Goal: Communication & Community: Answer question/provide support

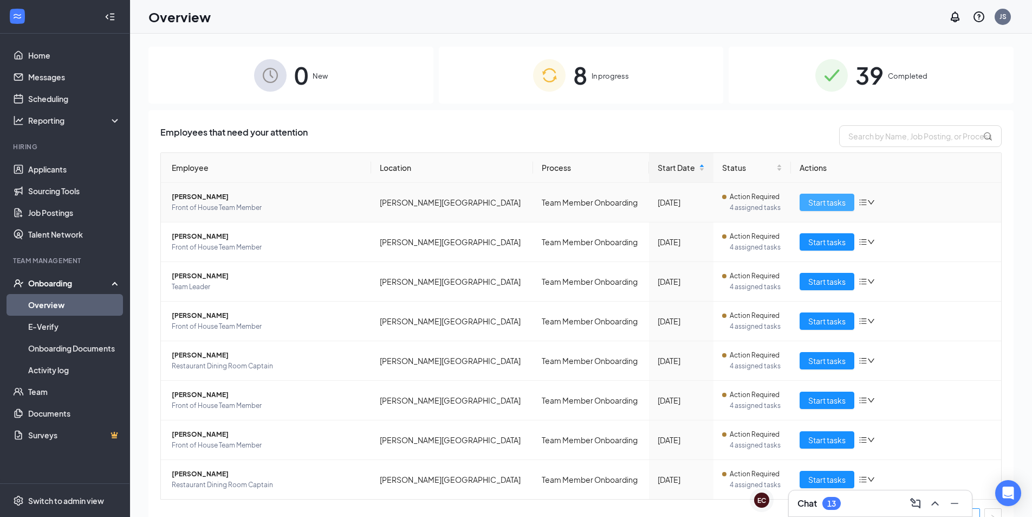
click at [800, 206] on button "Start tasks" at bounding box center [827, 201] width 55 height 17
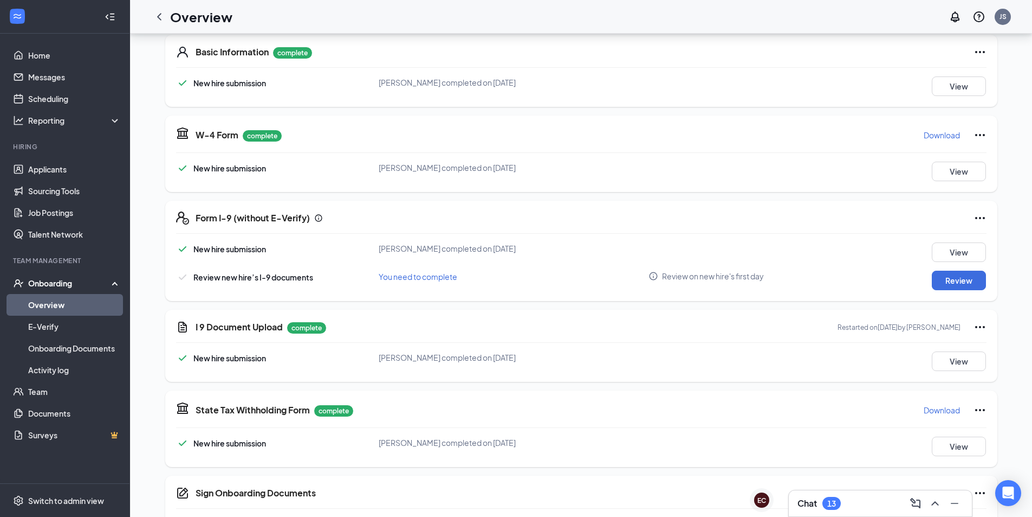
scroll to position [163, 0]
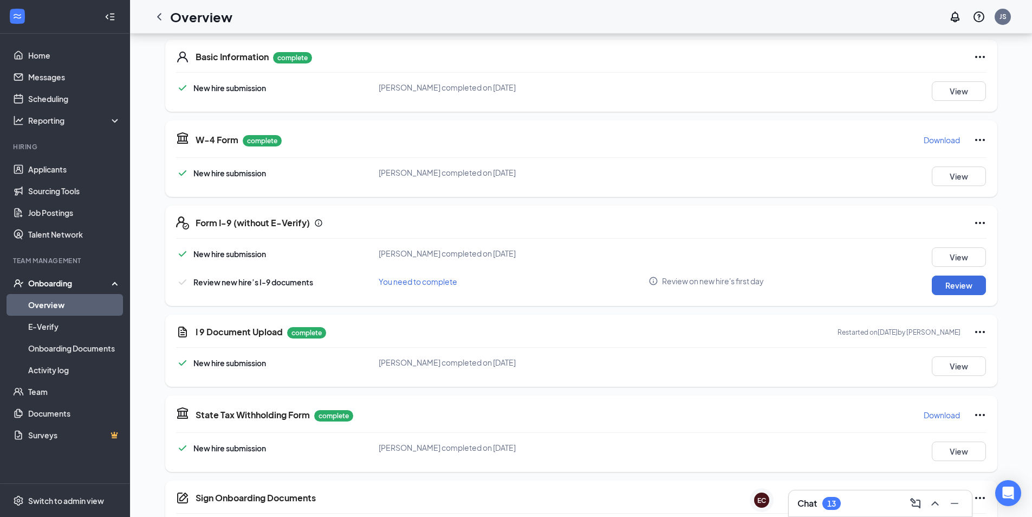
click at [852, 498] on div "Chat 13" at bounding box center [881, 502] width 166 height 17
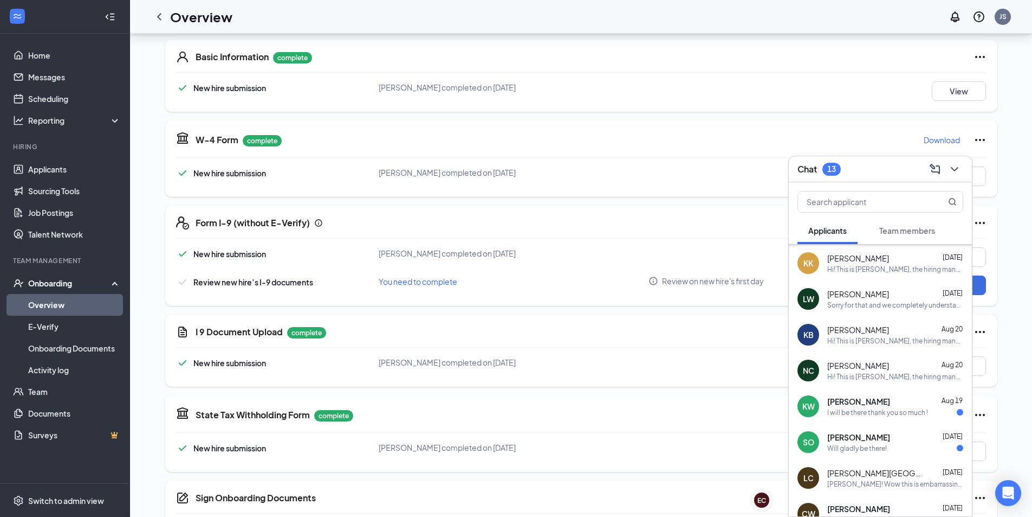
scroll to position [54, 0]
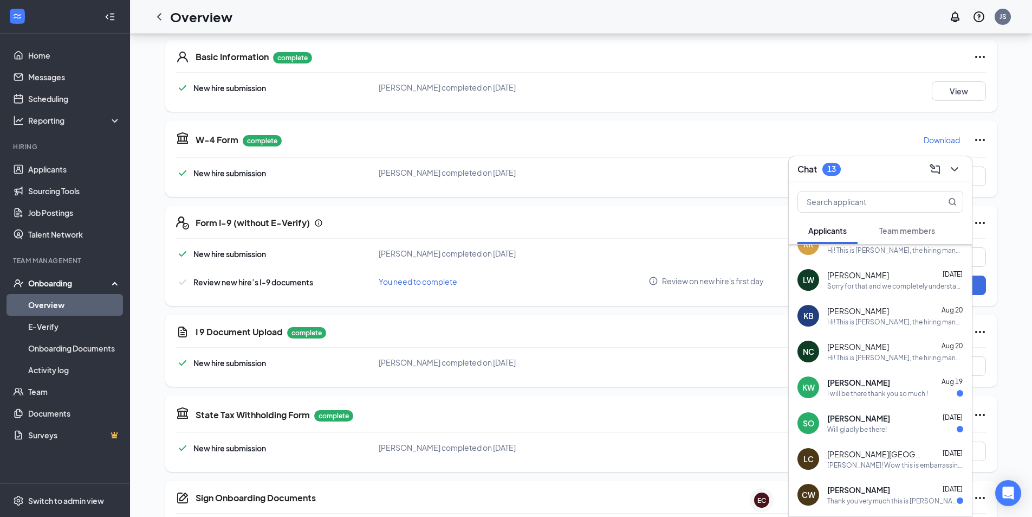
click at [877, 375] on div "[PERSON_NAME] [DATE] I will be there thank you so much !" at bounding box center [880, 387] width 183 height 36
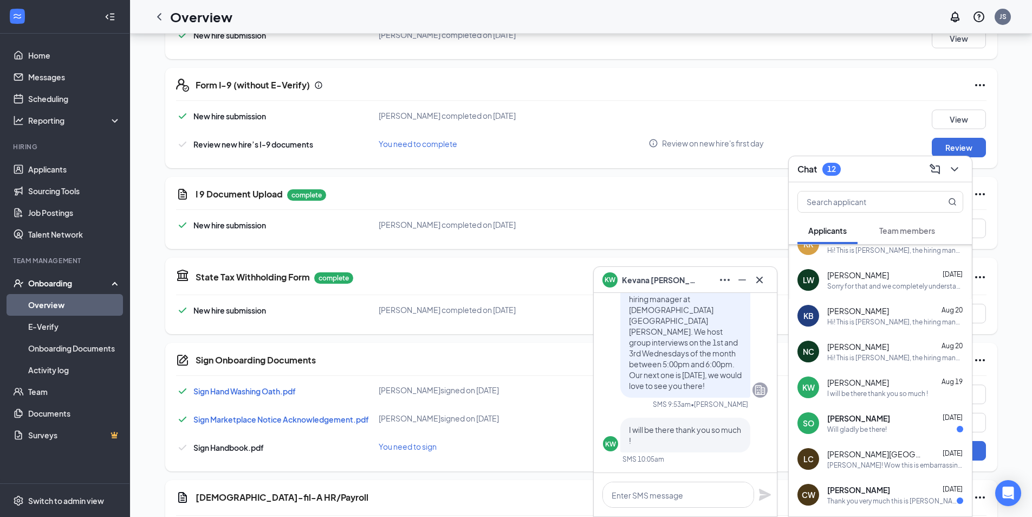
scroll to position [325, 0]
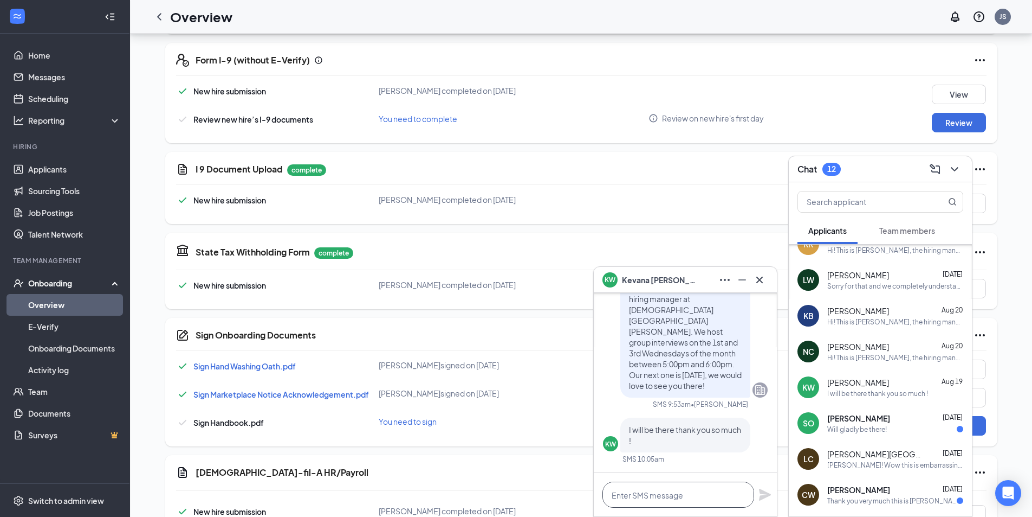
click at [672, 495] on textarea at bounding box center [679, 494] width 152 height 26
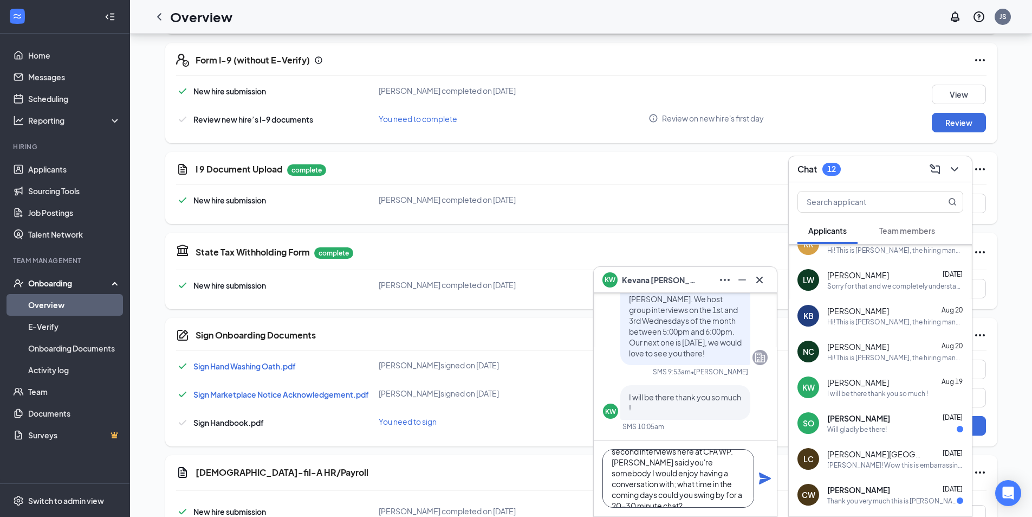
scroll to position [0, 0]
drag, startPoint x: 728, startPoint y: 506, endPoint x: 544, endPoint y: 432, distance: 198.5
click at [544, 432] on div "[PERSON_NAME] [PERSON_NAME] [PERSON_NAME] Applicant Team Leader • [PERSON_NAME]…" at bounding box center [581, 165] width 902 height 915
type textarea "Hi [PERSON_NAME], my name is [PERSON_NAME] and I conduct second interviews here…"
click at [873, 212] on span at bounding box center [881, 202] width 166 height 22
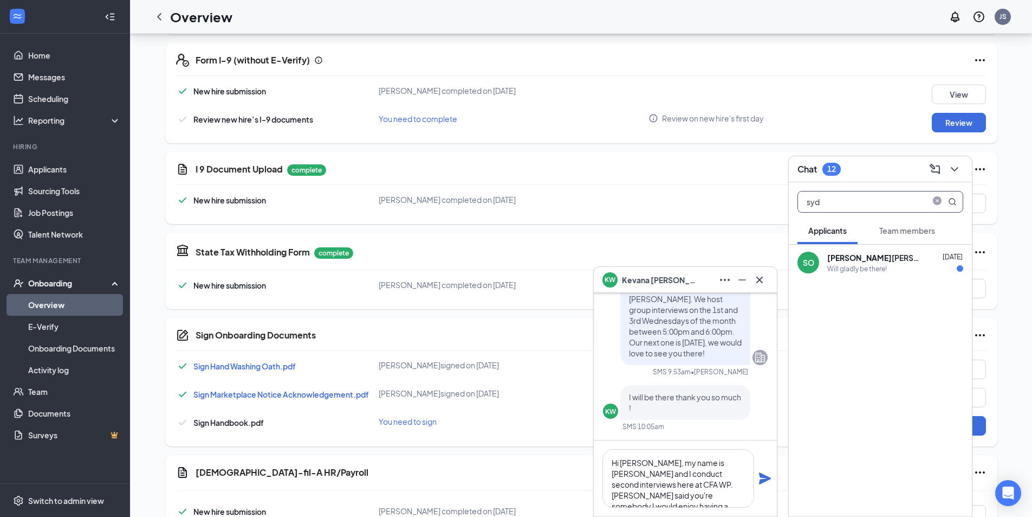
type input "syd"
click at [880, 272] on div "Will gladly be there!" at bounding box center [858, 268] width 60 height 9
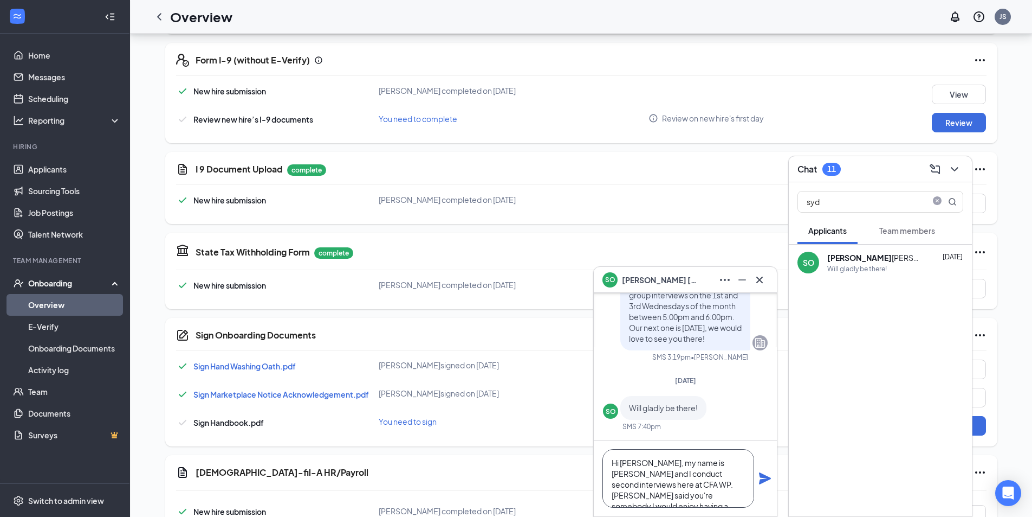
drag, startPoint x: 623, startPoint y: 464, endPoint x: 641, endPoint y: 463, distance: 17.4
click at [641, 463] on textarea "Hi [PERSON_NAME], my name is [PERSON_NAME] and I conduct second interviews here…" at bounding box center [679, 478] width 152 height 59
click at [627, 466] on textarea "Hi [PERSON_NAME], my name is [PERSON_NAME] and I conduct second interviews here…" at bounding box center [679, 478] width 152 height 59
drag, startPoint x: 622, startPoint y: 464, endPoint x: 647, endPoint y: 464, distance: 24.4
click at [647, 464] on textarea "Hi [PERSON_NAME], my name is [PERSON_NAME] and I conduct second interviews here…" at bounding box center [679, 478] width 152 height 59
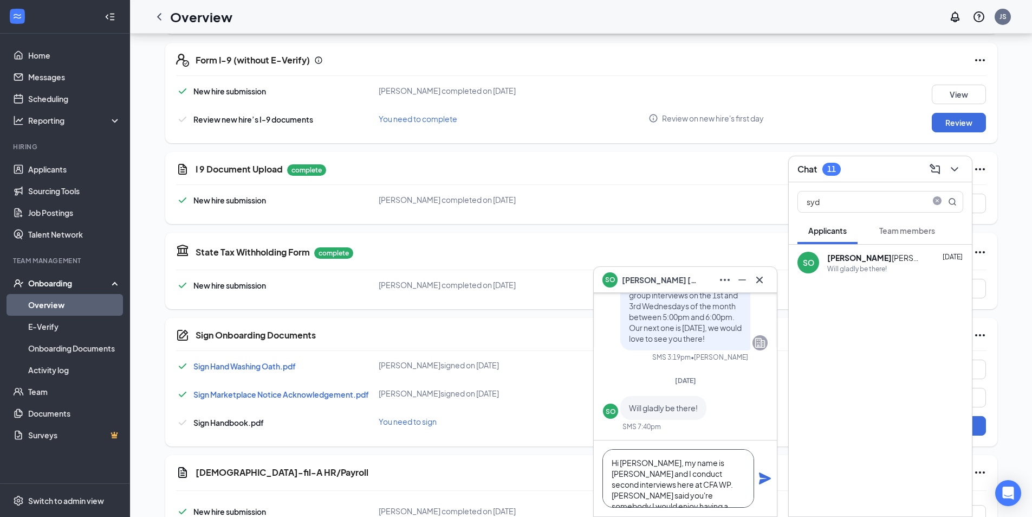
click at [728, 486] on textarea "Hi [PERSON_NAME], my name is [PERSON_NAME] and I conduct second interviews here…" at bounding box center [679, 478] width 152 height 59
type textarea "Hi [PERSON_NAME], my name is [PERSON_NAME] and I conduct second interviews here…"
click at [763, 479] on icon "Plane" at bounding box center [765, 478] width 12 height 12
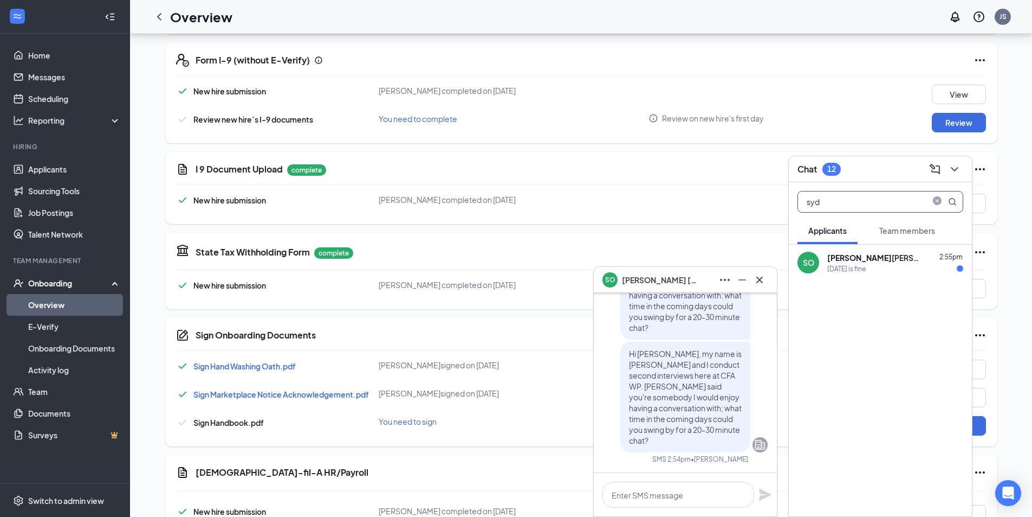
drag, startPoint x: 852, startPoint y: 203, endPoint x: 692, endPoint y: 208, distance: 160.0
click at [692, 208] on div "SO [PERSON_NAME] SO [PERSON_NAME] Applicant Restaurant Dining Room Captain • [P…" at bounding box center [581, 165] width 902 height 915
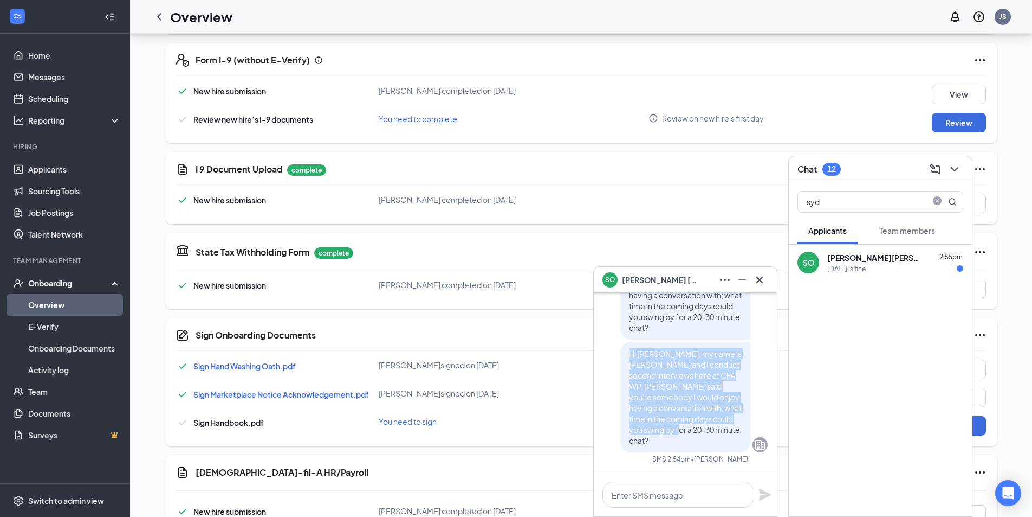
drag, startPoint x: 622, startPoint y: 352, endPoint x: 657, endPoint y: 438, distance: 92.6
click at [657, 438] on p "Hi [PERSON_NAME], my name is [PERSON_NAME] and I conduct second interviews here…" at bounding box center [685, 397] width 113 height 98
copy span "Hi [PERSON_NAME], my name is [PERSON_NAME] and I conduct second interviews here…"
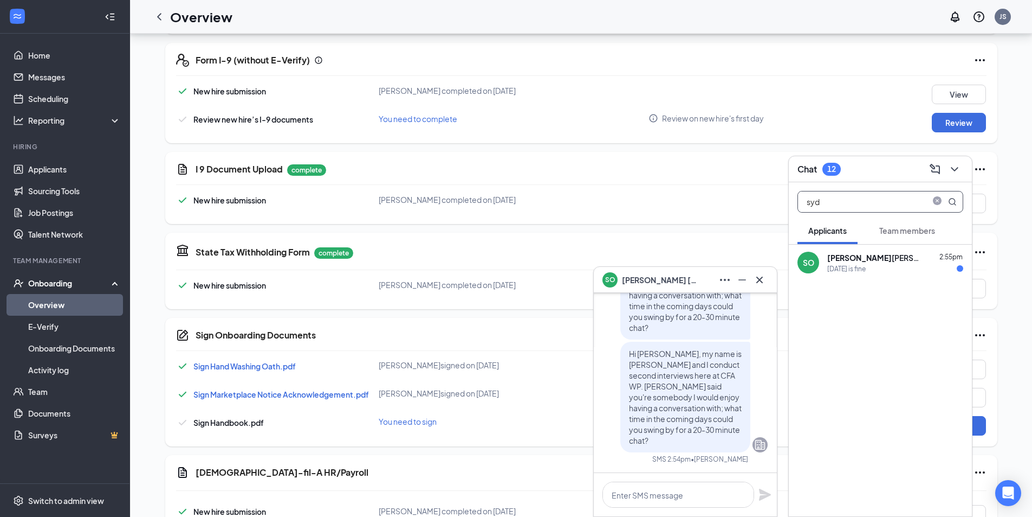
drag, startPoint x: 859, startPoint y: 205, endPoint x: 725, endPoint y: 205, distance: 134.4
click at [725, 205] on div "SO [PERSON_NAME] SO [PERSON_NAME] Applicant Restaurant Dining Room Captain • [P…" at bounding box center [581, 165] width 902 height 915
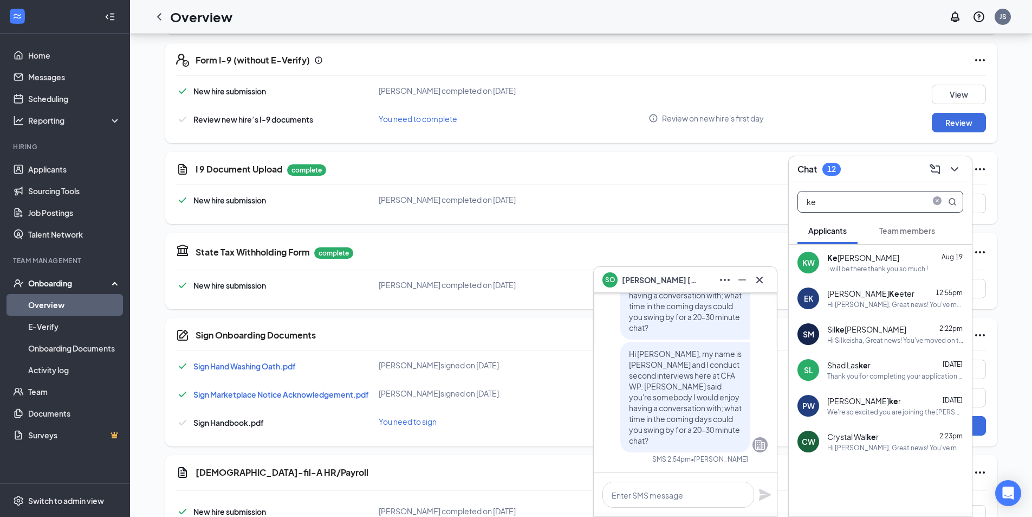
type input "ke"
click at [920, 267] on div "I will be there thank you so much !" at bounding box center [878, 268] width 101 height 9
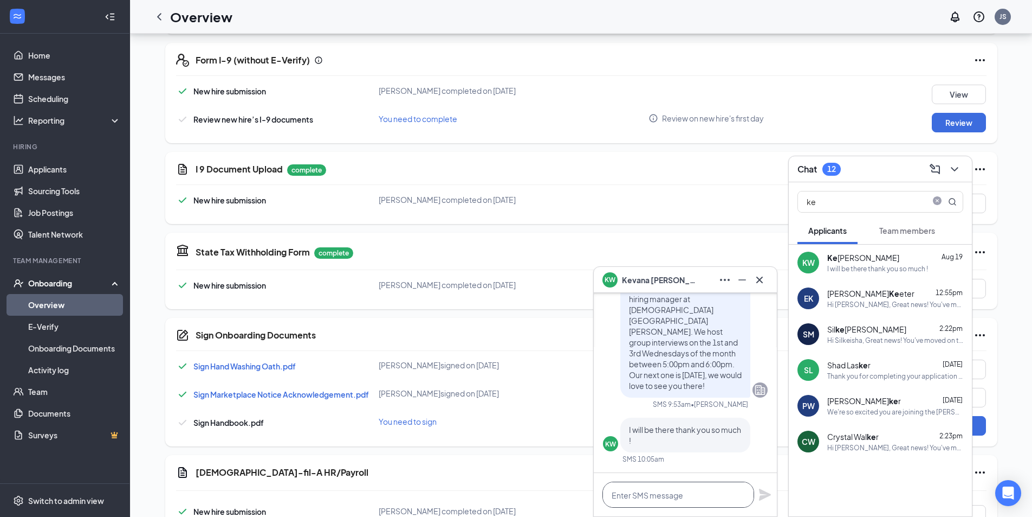
click at [650, 490] on textarea at bounding box center [679, 494] width 152 height 26
paste textarea "Hi [PERSON_NAME], my name is [PERSON_NAME] and I conduct second interviews here…"
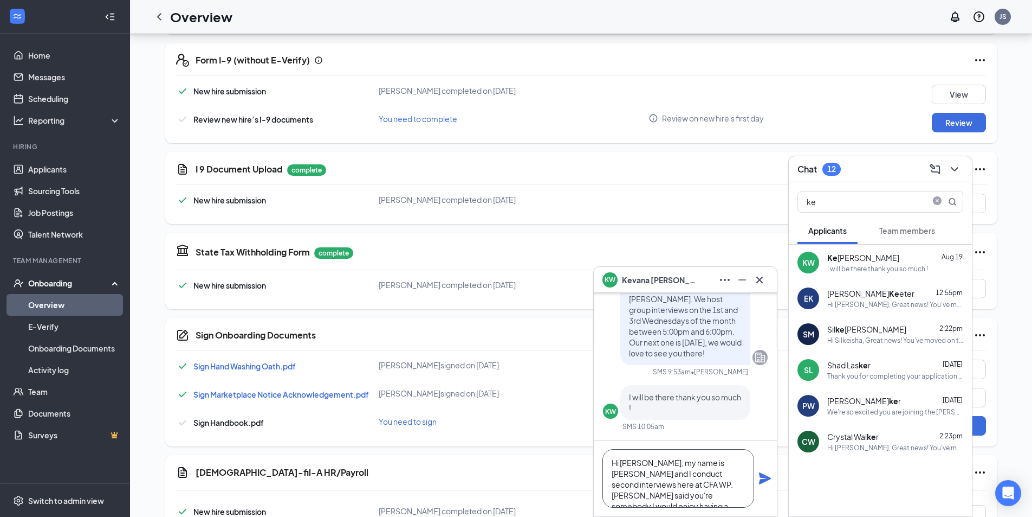
drag, startPoint x: 621, startPoint y: 464, endPoint x: 643, endPoint y: 466, distance: 22.3
click at [643, 466] on textarea "Hi [PERSON_NAME], my name is [PERSON_NAME] and I conduct second interviews here…" at bounding box center [679, 478] width 152 height 59
click at [697, 495] on textarea "Hi [PERSON_NAME], my name is [PERSON_NAME] and I conduct second interviews here…" at bounding box center [679, 478] width 152 height 59
drag, startPoint x: 698, startPoint y: 483, endPoint x: 722, endPoint y: 485, distance: 25.0
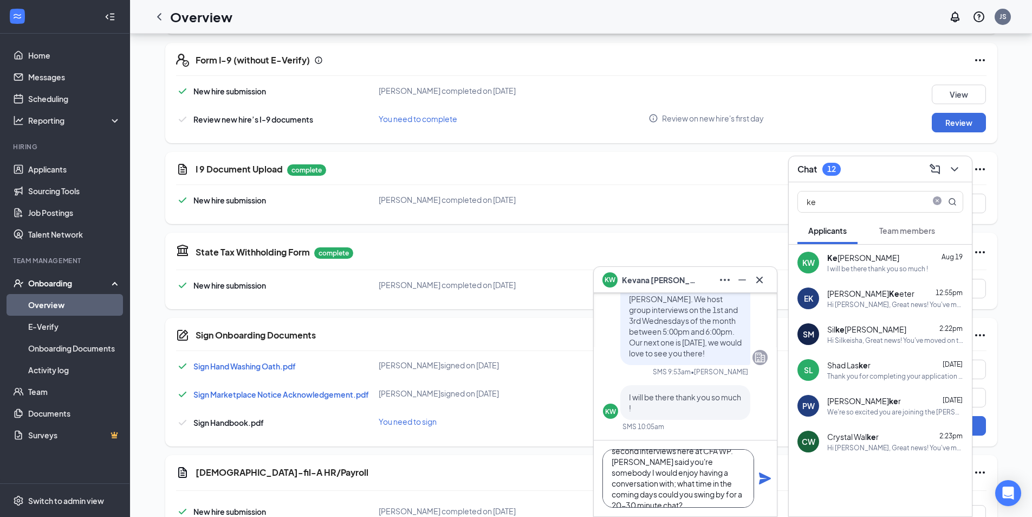
click at [722, 485] on textarea "Hi [PERSON_NAME], my name is [PERSON_NAME] and I conduct second interviews here…" at bounding box center [679, 478] width 152 height 59
click at [682, 498] on textarea "Hi [PERSON_NAME], my name is [PERSON_NAME] and I conduct second interviews here…" at bounding box center [679, 478] width 152 height 59
click at [688, 492] on textarea "Hi [PERSON_NAME], my name is [PERSON_NAME] and I conduct second interviews here…" at bounding box center [679, 478] width 152 height 59
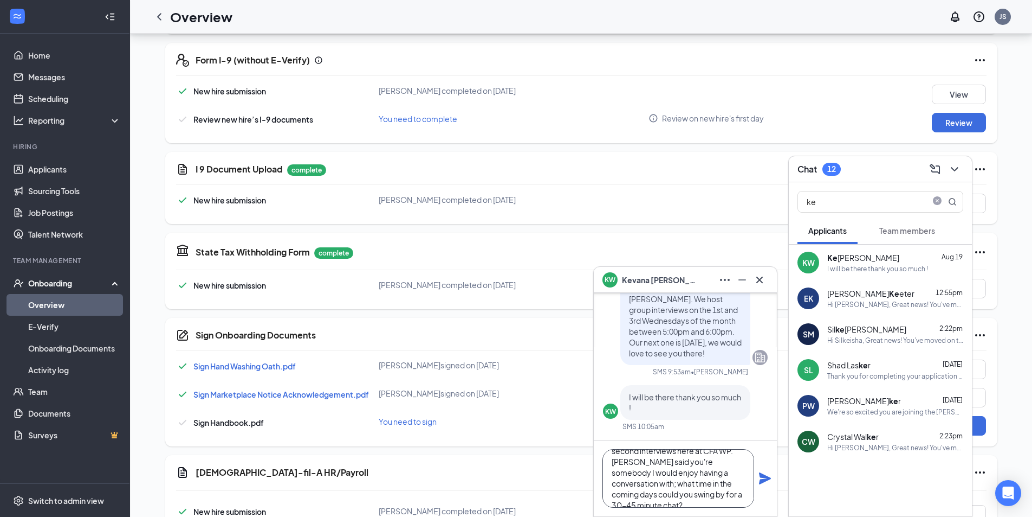
type textarea "Hi [PERSON_NAME], my name is [PERSON_NAME] and I conduct second interviews here…"
click at [765, 481] on icon "Plane" at bounding box center [765, 478] width 12 height 12
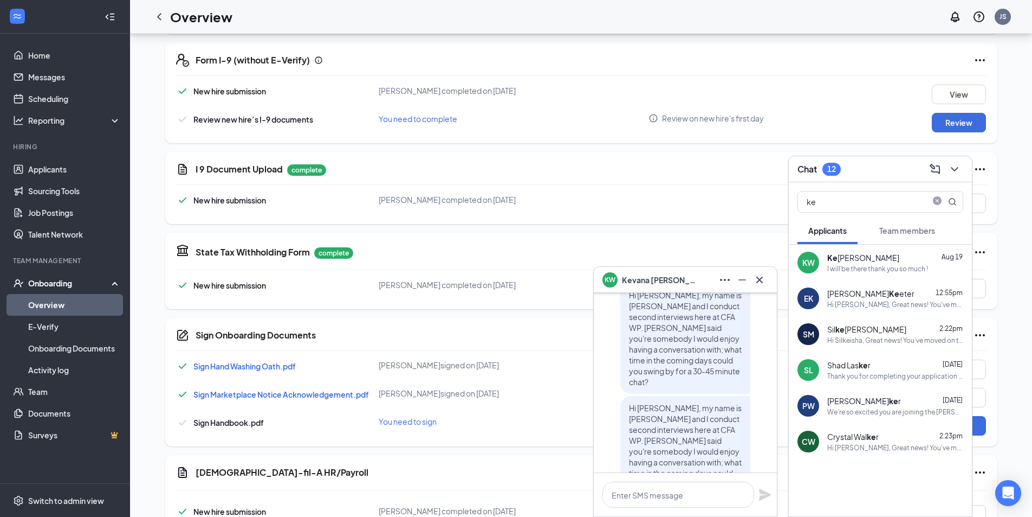
scroll to position [0, 0]
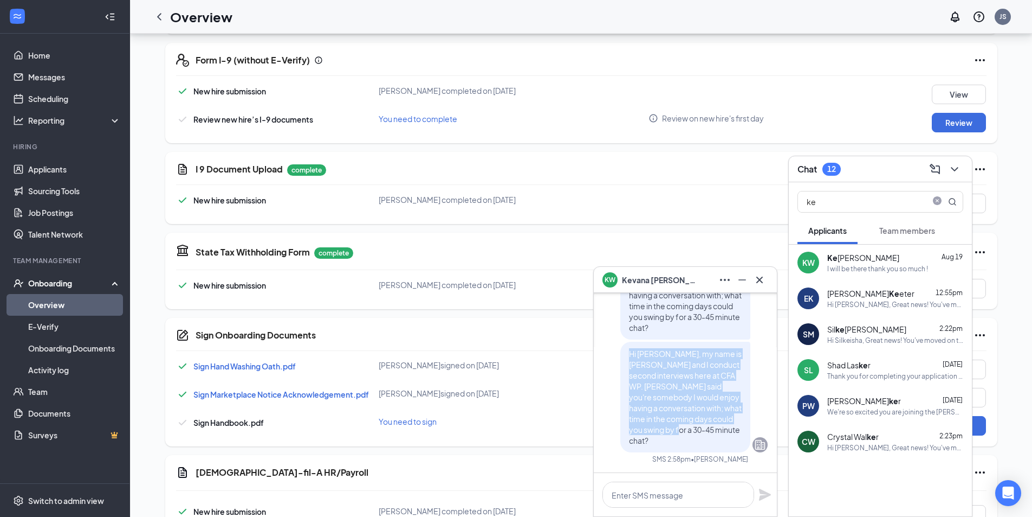
drag, startPoint x: 622, startPoint y: 353, endPoint x: 646, endPoint y: 441, distance: 91.1
click at [646, 441] on p "Hi [PERSON_NAME], my name is [PERSON_NAME] and I conduct second interviews here…" at bounding box center [685, 397] width 113 height 98
copy span "Hi [PERSON_NAME], my name is [PERSON_NAME] and I conduct second interviews here…"
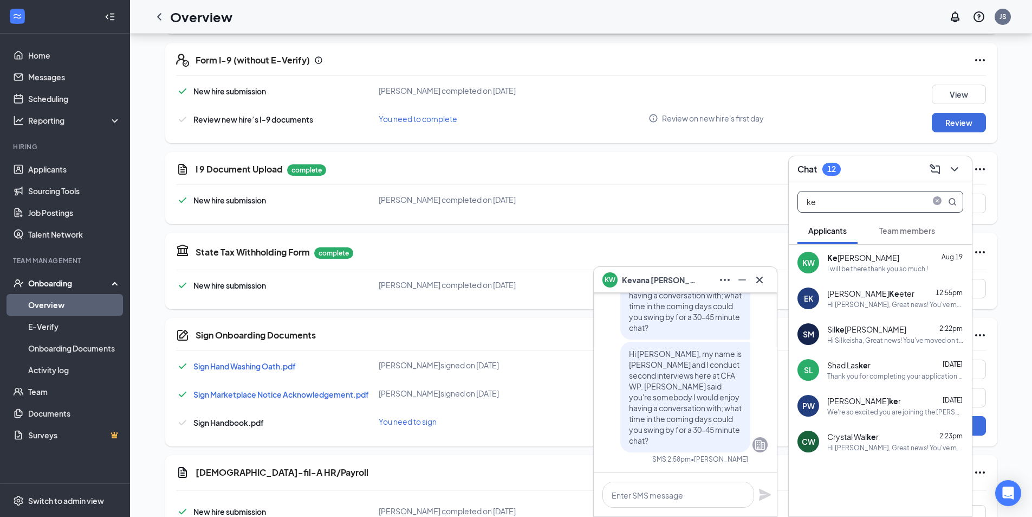
drag, startPoint x: 851, startPoint y: 199, endPoint x: 727, endPoint y: 205, distance: 124.8
click at [727, 205] on div "[PERSON_NAME] [PERSON_NAME] [PERSON_NAME] Applicant Team Leader • [PERSON_NAME]…" at bounding box center [581, 165] width 902 height 915
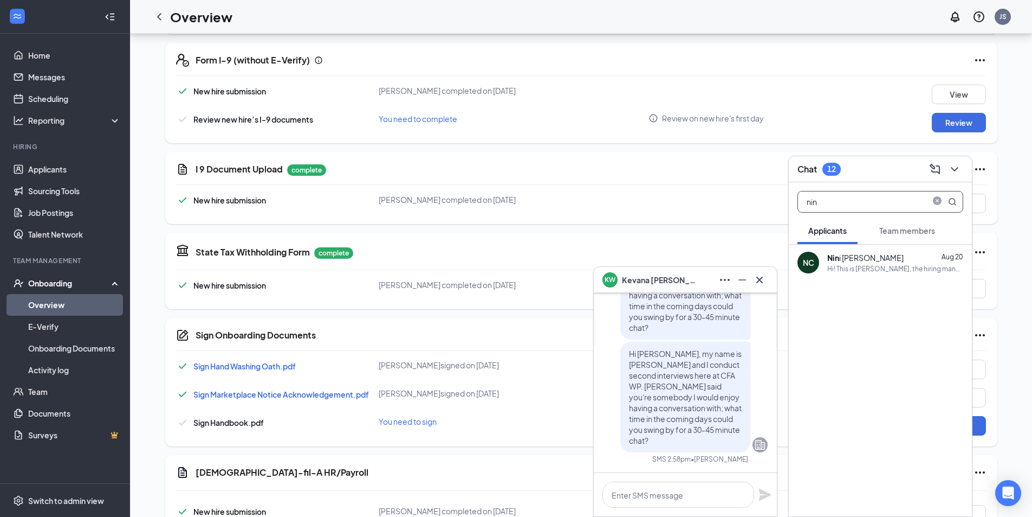
type input "nin"
click at [887, 248] on div "NC Nin i [PERSON_NAME] [DATE] Hi! This is [PERSON_NAME], the hiring manager at …" at bounding box center [880, 262] width 183 height 36
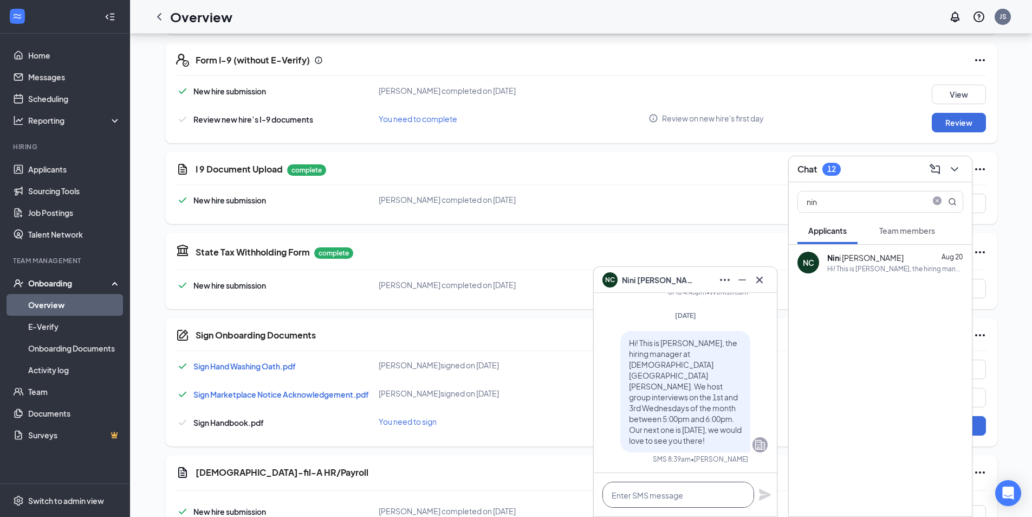
click at [661, 489] on textarea at bounding box center [679, 494] width 152 height 26
paste textarea "Hi [PERSON_NAME], my name is [PERSON_NAME] and I conduct second interviews here…"
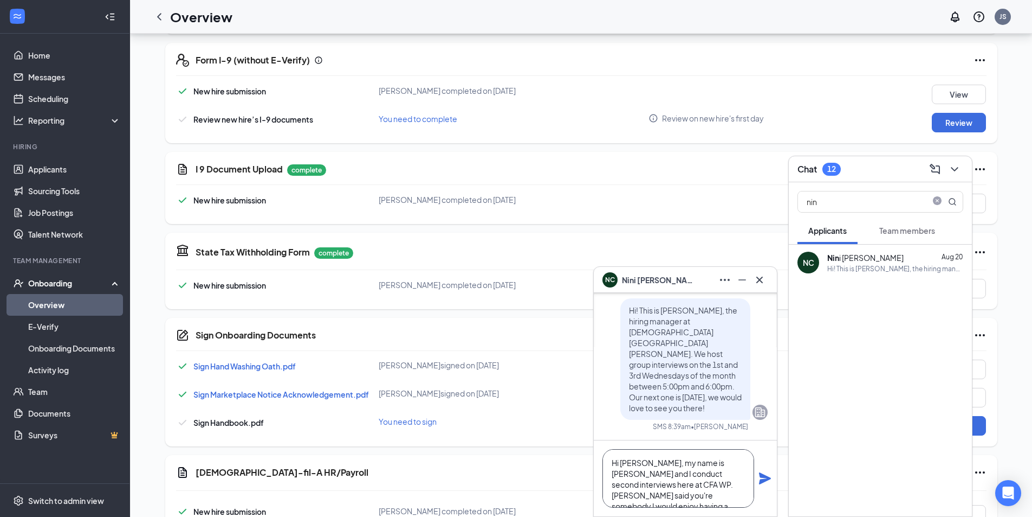
drag, startPoint x: 621, startPoint y: 461, endPoint x: 647, endPoint y: 459, distance: 26.6
click at [647, 459] on textarea "Hi [PERSON_NAME], my name is [PERSON_NAME] and I conduct second interviews here…" at bounding box center [679, 478] width 152 height 59
click at [706, 498] on textarea "Hi [PERSON_NAME], my name is [PERSON_NAME] and I conduct second interviews here…" at bounding box center [679, 478] width 152 height 59
drag, startPoint x: 700, startPoint y: 485, endPoint x: 721, endPoint y: 486, distance: 21.2
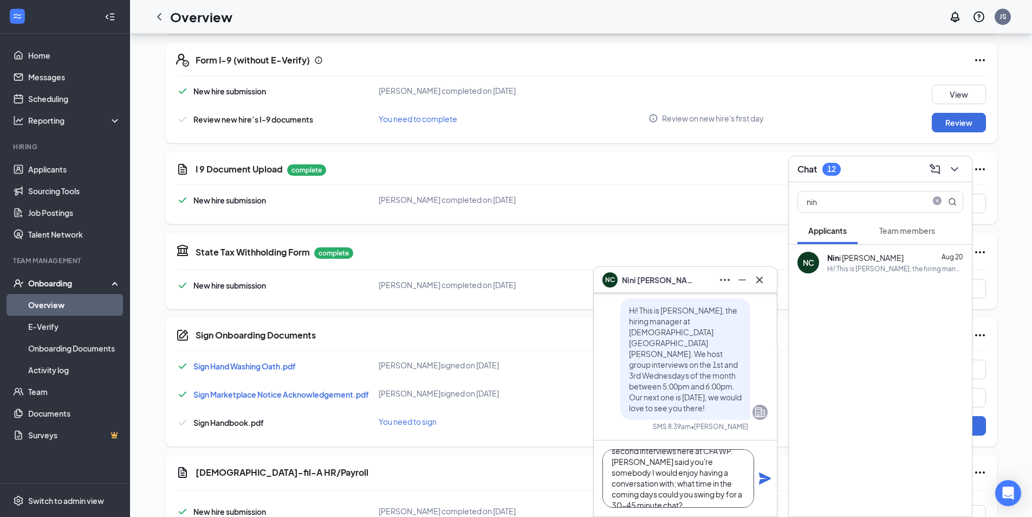
click at [722, 486] on textarea "Hi [PERSON_NAME], my name is [PERSON_NAME] and I conduct second interviews here…" at bounding box center [679, 478] width 152 height 59
click at [708, 497] on textarea "Hi [PERSON_NAME], my name is [PERSON_NAME] and I conduct second interviews here…" at bounding box center [679, 478] width 152 height 59
type textarea "Hi [PERSON_NAME], my name is [PERSON_NAME] and I conduct second interviews here…"
click at [760, 480] on icon "Plane" at bounding box center [765, 478] width 13 height 13
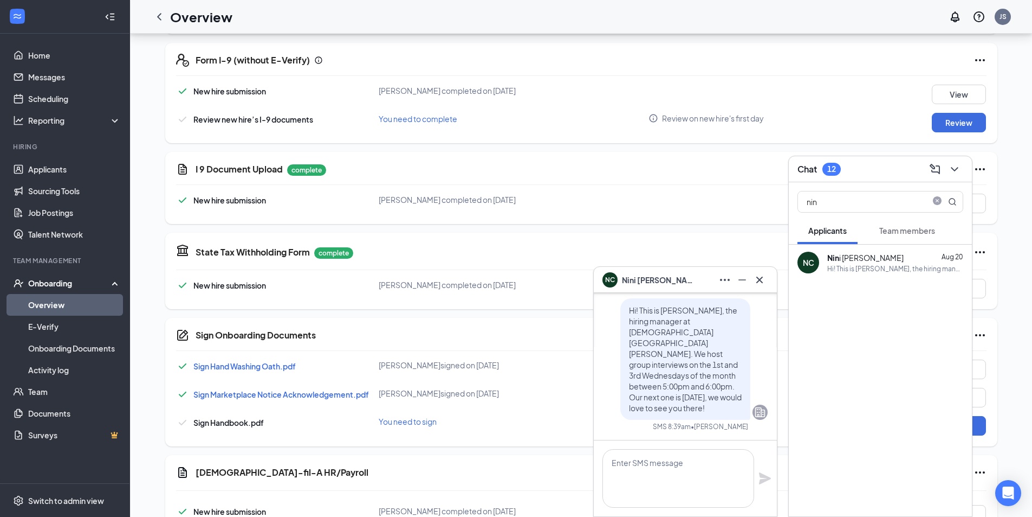
scroll to position [0, 0]
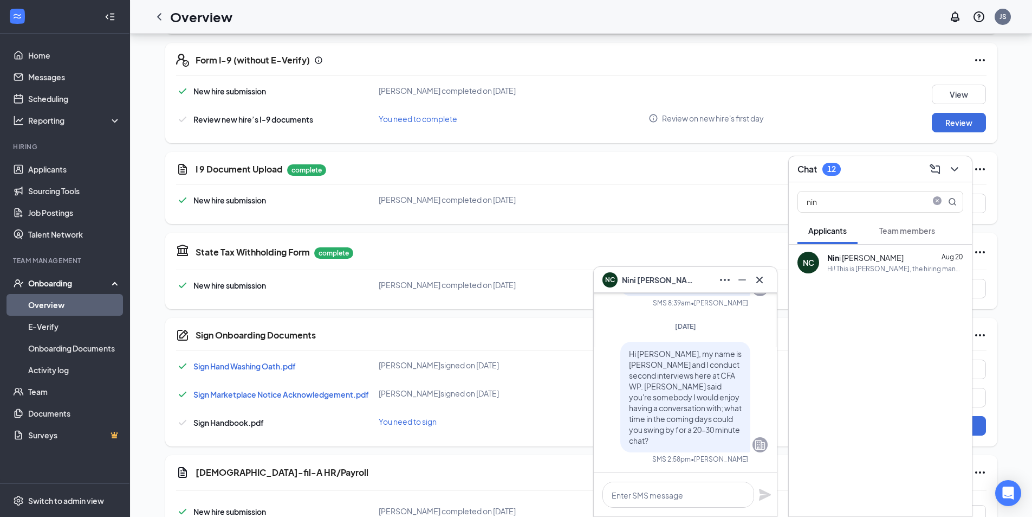
click at [908, 226] on span "Team members" at bounding box center [908, 230] width 56 height 10
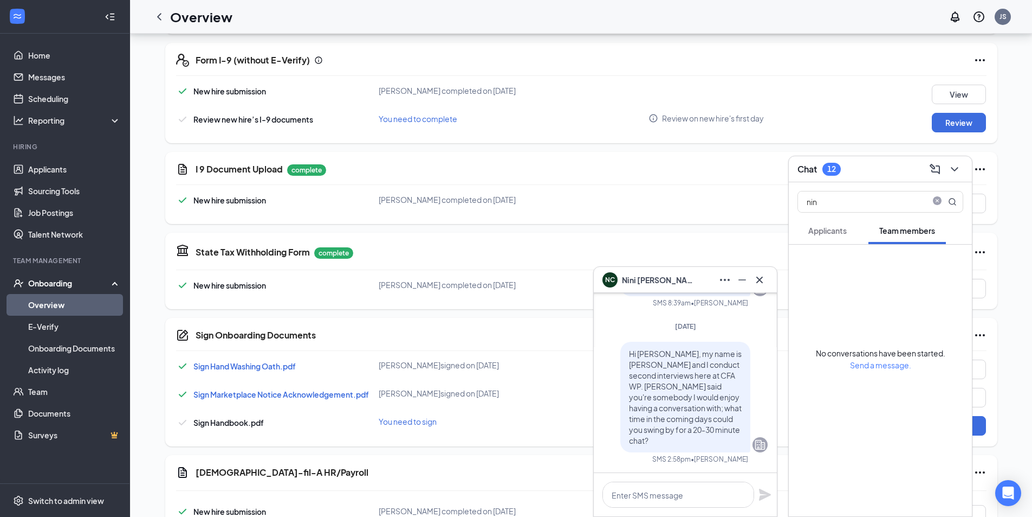
click at [851, 188] on div "nin" at bounding box center [880, 199] width 183 height 35
drag, startPoint x: 688, startPoint y: 238, endPoint x: 673, endPoint y: 236, distance: 15.3
click at [674, 237] on div "NC [PERSON_NAME] NC [PERSON_NAME] Applicant Team Leader • [PERSON_NAME] Parkway…" at bounding box center [581, 165] width 902 height 915
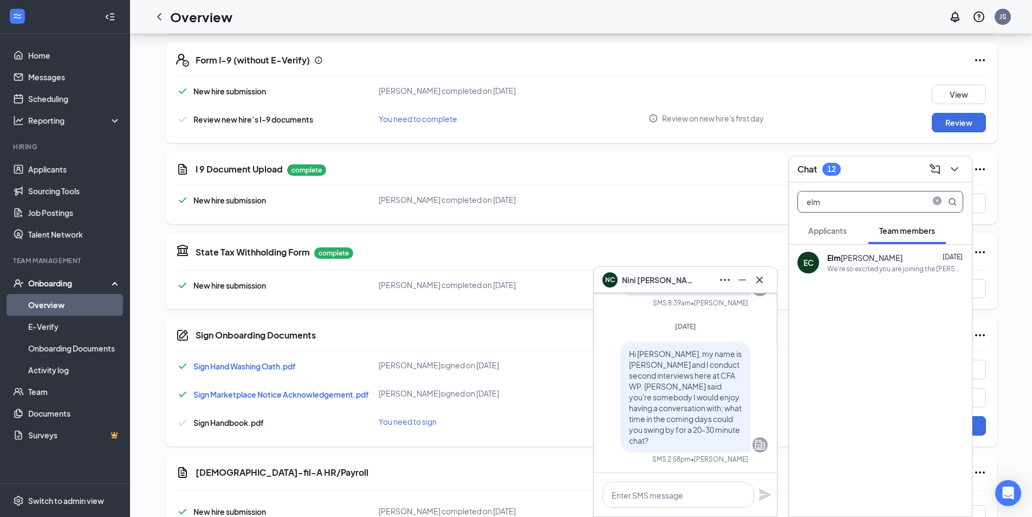
type input "elm"
click at [866, 259] on div "Elm [PERSON_NAME]" at bounding box center [865, 257] width 75 height 11
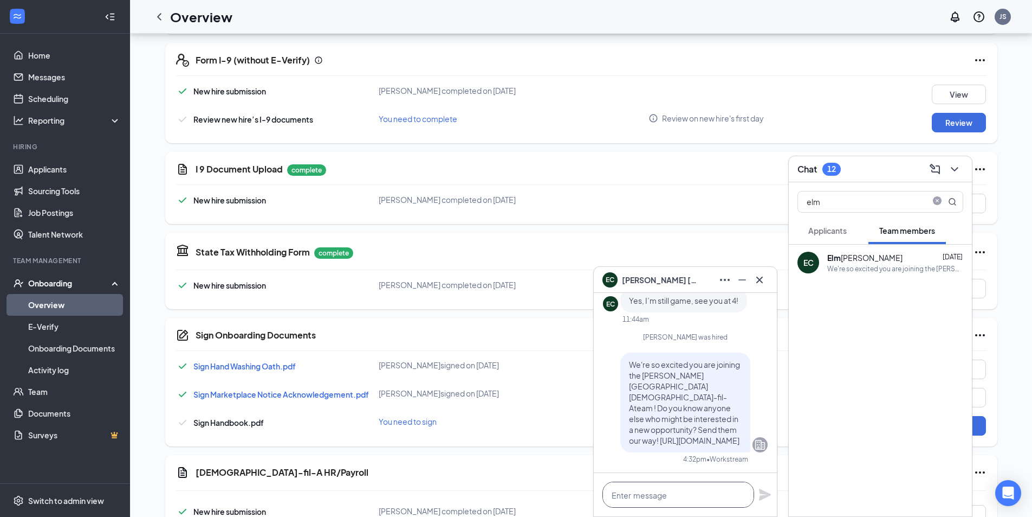
click at [695, 498] on textarea at bounding box center [679, 494] width 152 height 26
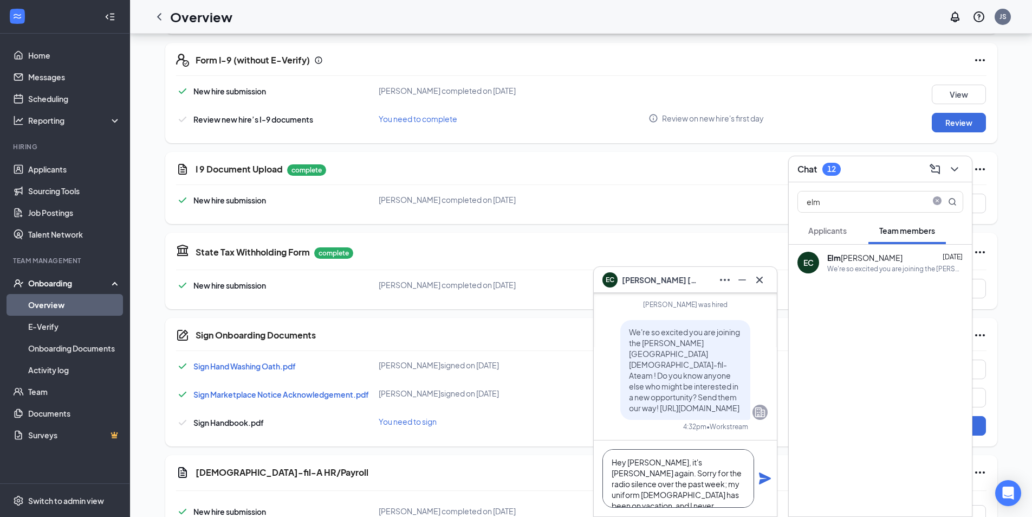
scroll to position [11, 0]
type textarea "Hey [PERSON_NAME], it's [PERSON_NAME] again. Sorry for the radio silence over t…"
drag, startPoint x: 695, startPoint y: 501, endPoint x: 596, endPoint y: 444, distance: 114.3
click at [596, 444] on div "Hey [PERSON_NAME], it's [PERSON_NAME] again. Sorry for the radio silence over t…" at bounding box center [685, 478] width 183 height 76
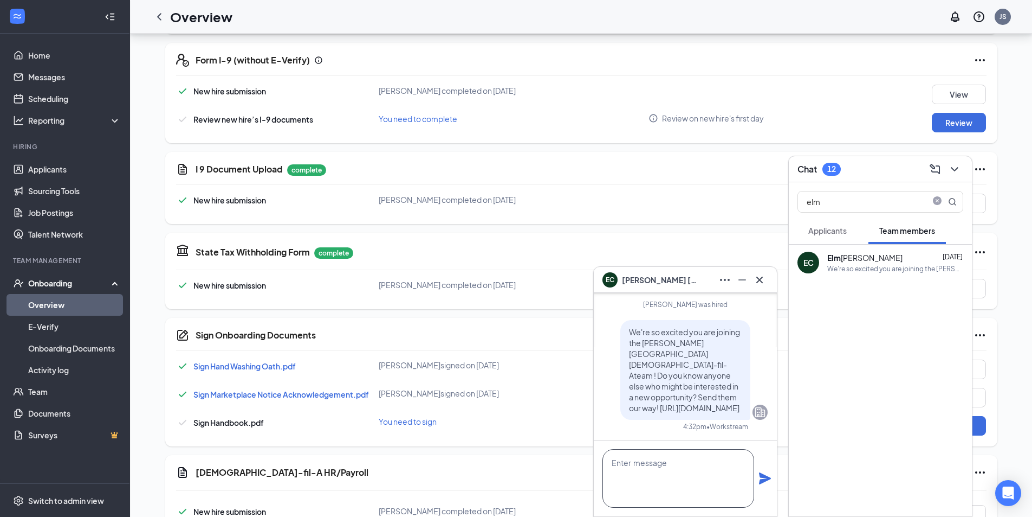
scroll to position [1, 0]
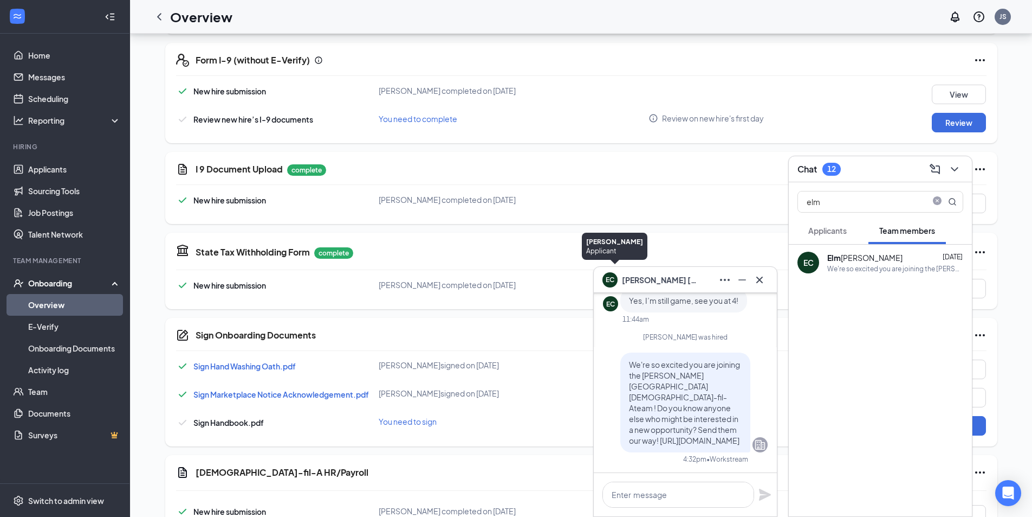
click at [607, 278] on div "EC" at bounding box center [610, 278] width 9 height 9
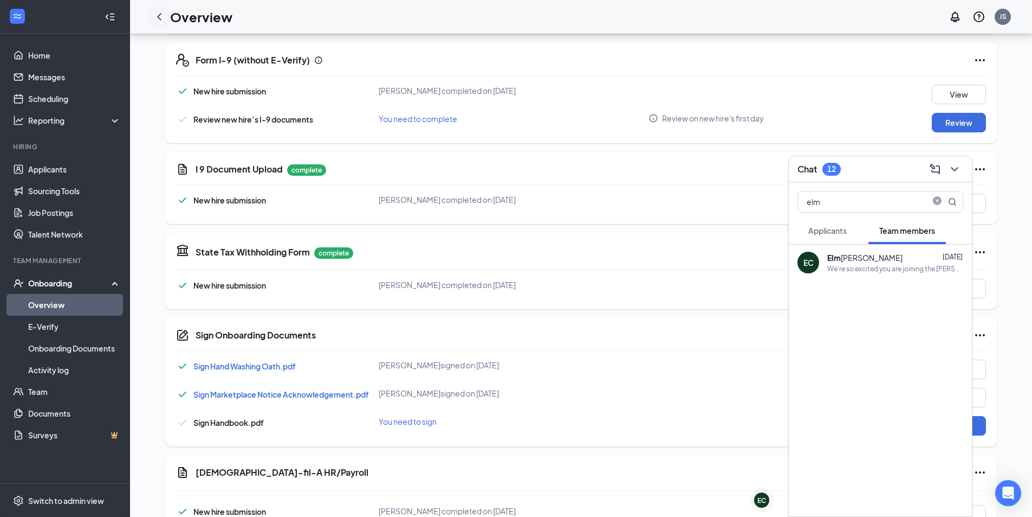
click at [155, 16] on icon "ChevronLeft" at bounding box center [159, 16] width 13 height 13
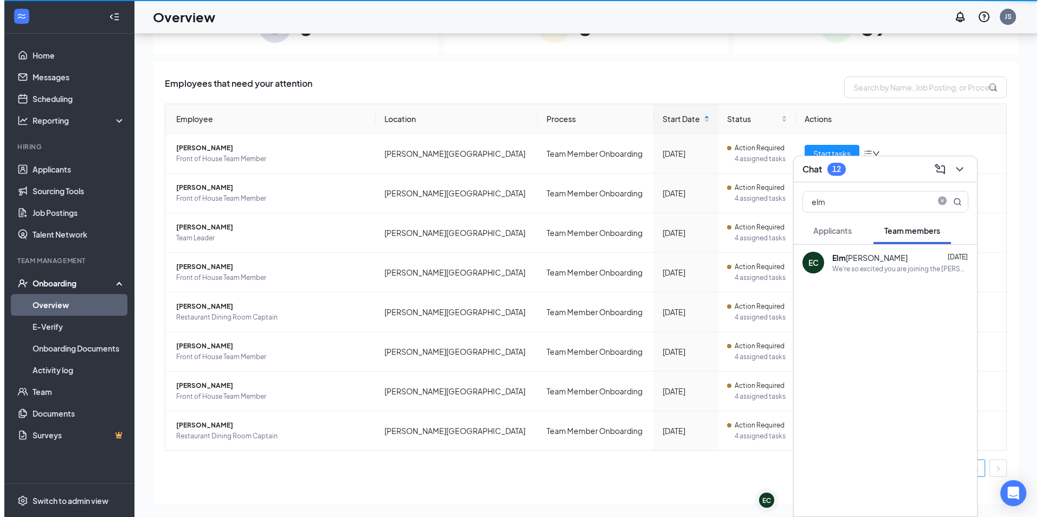
scroll to position [49, 0]
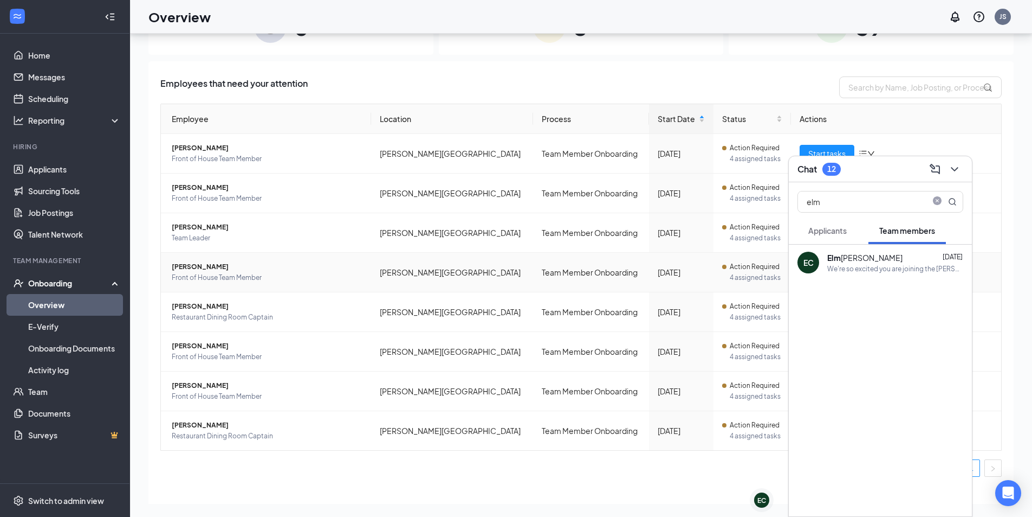
click at [264, 269] on span "[PERSON_NAME]" at bounding box center [267, 266] width 191 height 11
